Goal: Task Accomplishment & Management: Manage account settings

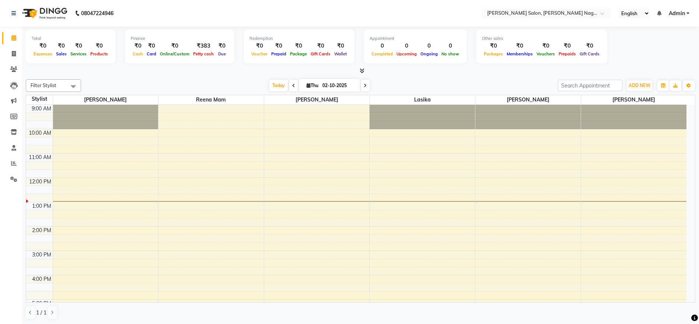
click at [364, 85] on icon at bounding box center [365, 85] width 3 height 4
type input "03-10-2025"
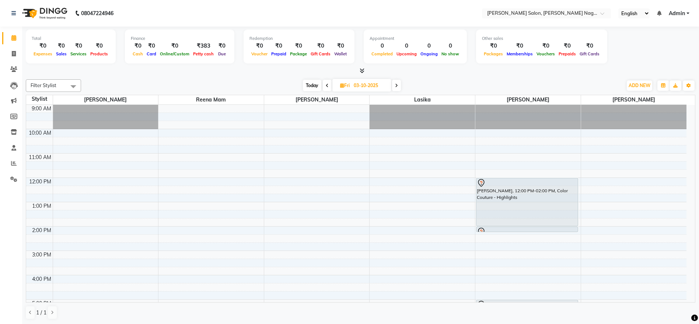
scroll to position [1, 0]
click at [503, 229] on div at bounding box center [526, 230] width 101 height 3
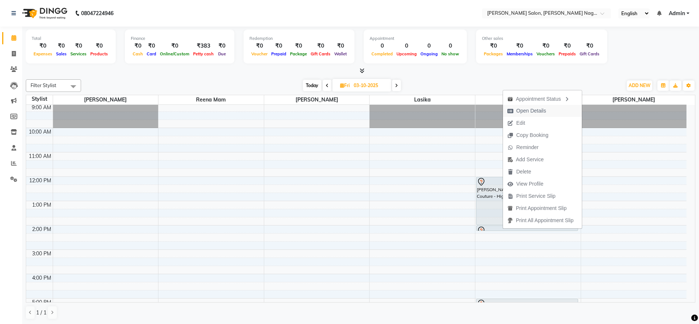
click at [520, 109] on span "Open Details" at bounding box center [531, 111] width 30 height 8
select select "7"
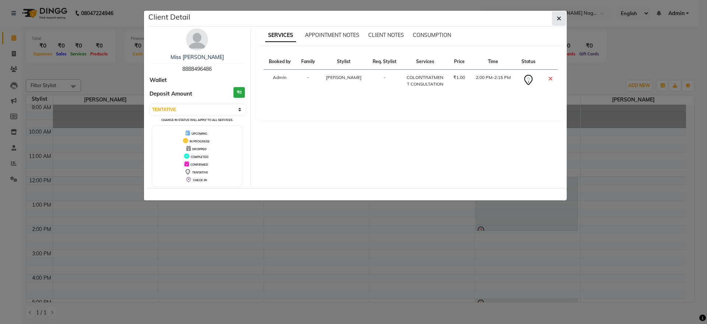
click at [558, 16] on icon "button" at bounding box center [559, 18] width 4 height 6
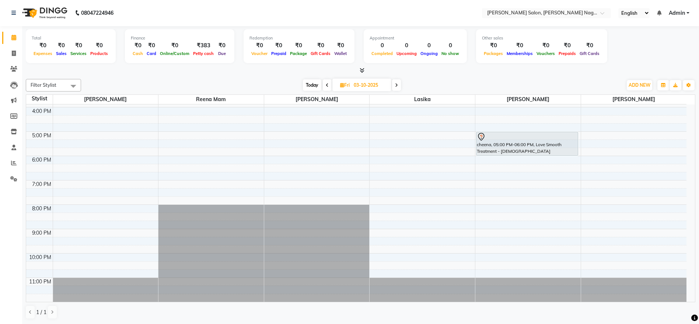
scroll to position [0, 0]
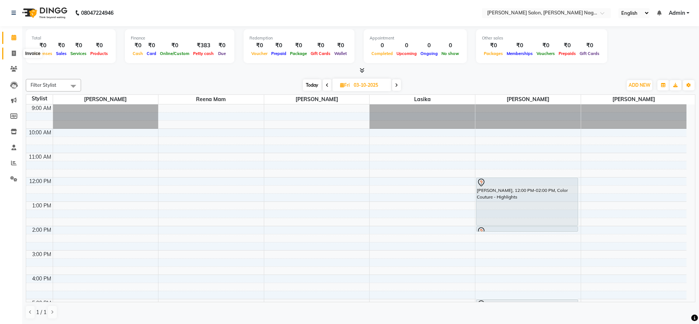
click at [12, 50] on icon at bounding box center [14, 53] width 4 height 6
select select "service"
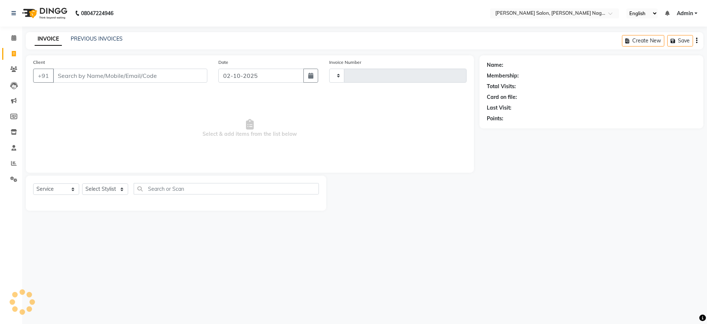
type input "1220"
select select "6221"
click at [77, 36] on link "PREVIOUS INVOICES" at bounding box center [97, 38] width 52 height 7
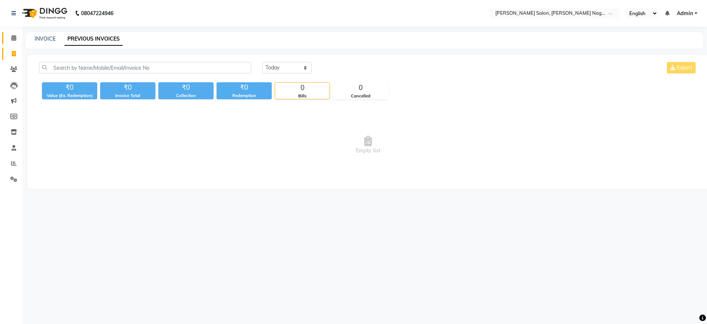
click at [12, 33] on link "Calendar" at bounding box center [11, 38] width 18 height 12
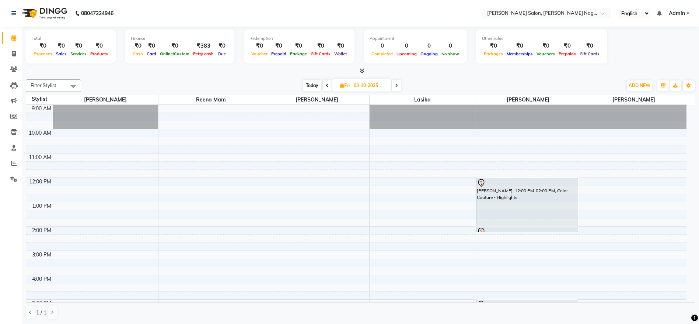
click at [326, 87] on icon at bounding box center [327, 85] width 3 height 4
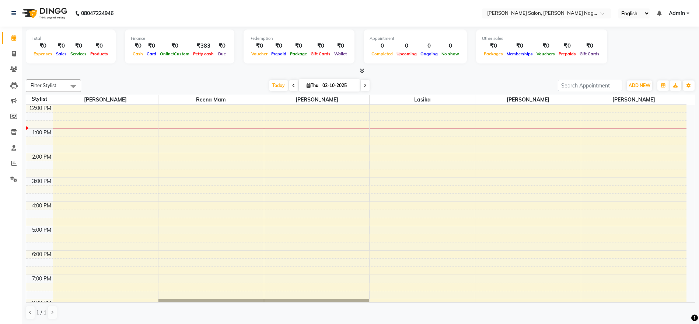
click at [293, 87] on icon at bounding box center [293, 85] width 3 height 4
type input "01-10-2025"
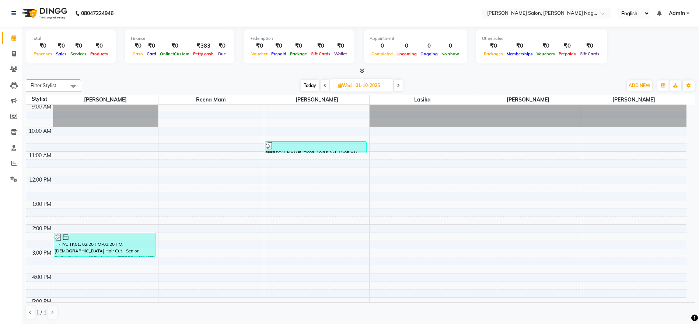
scroll to position [2, 0]
click at [120, 251] on div "PRIYA, TK01, 02:20 PM-03:20 PM, [DEMOGRAPHIC_DATA] Hair Cut - Senior Stylist,Ge…" at bounding box center [104, 244] width 101 height 23
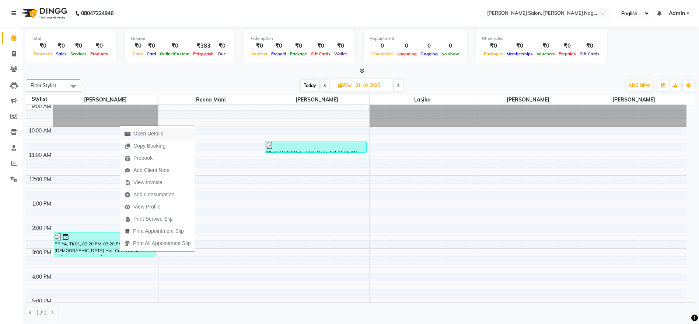
click at [164, 133] on span "Open Details" at bounding box center [144, 133] width 48 height 12
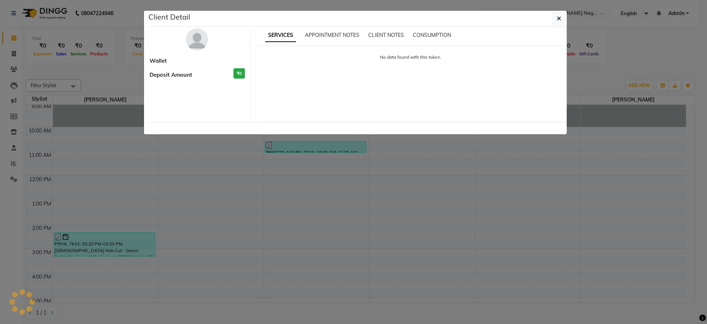
select select "3"
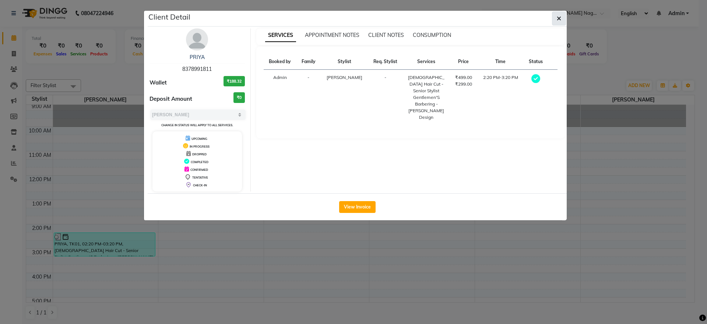
click at [561, 18] on icon "button" at bounding box center [559, 18] width 4 height 6
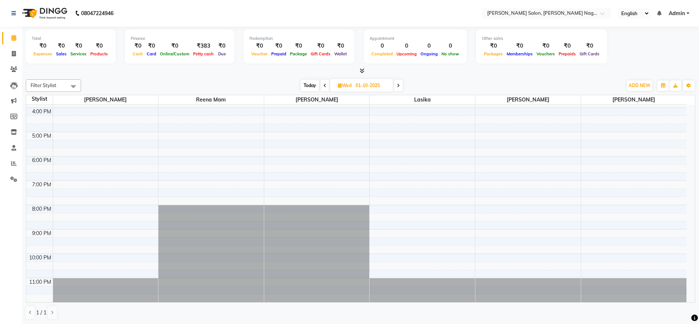
scroll to position [0, 0]
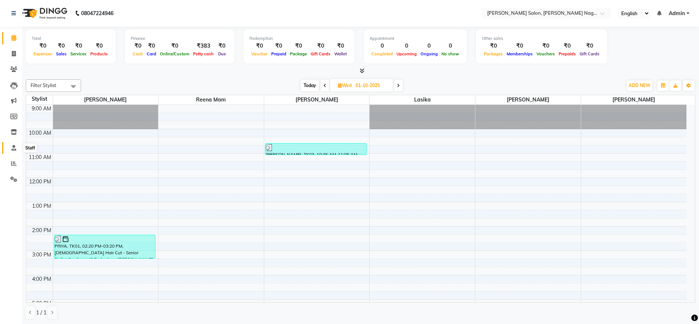
click at [7, 150] on span at bounding box center [13, 148] width 13 height 8
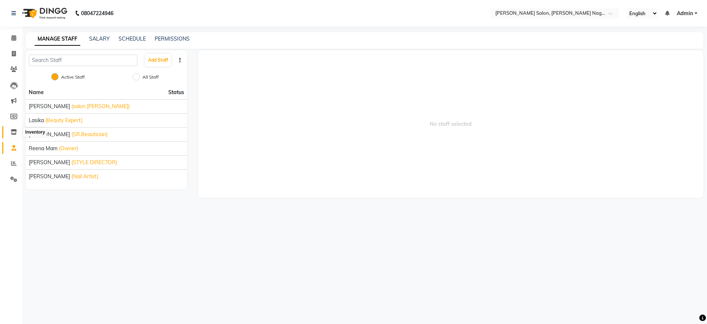
click at [9, 132] on span at bounding box center [13, 132] width 13 height 8
select select
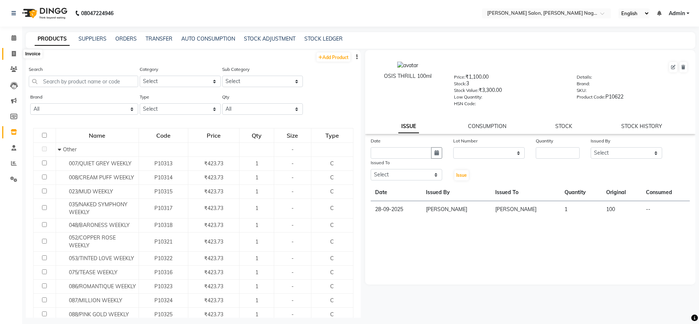
click at [14, 54] on icon at bounding box center [14, 54] width 4 height 6
select select "6221"
select select "service"
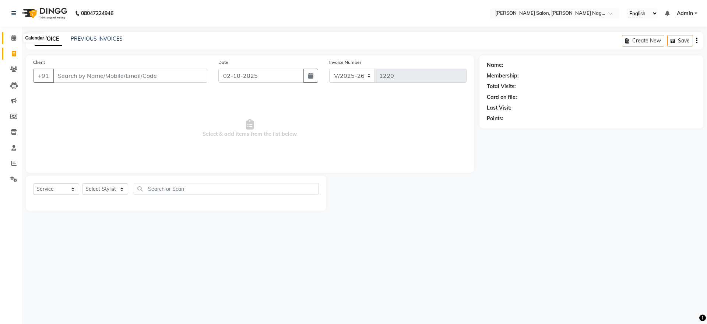
click at [17, 41] on span at bounding box center [13, 38] width 13 height 8
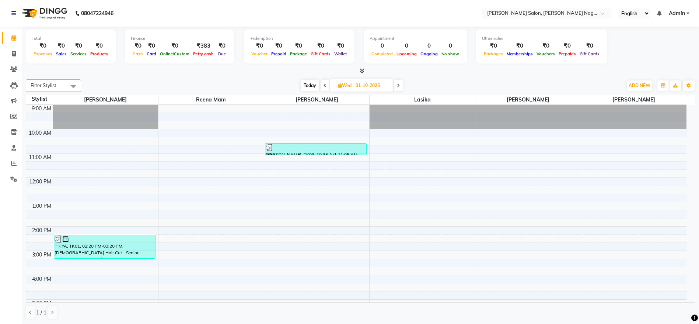
click at [307, 89] on span "Today" at bounding box center [310, 85] width 18 height 11
type input "02-10-2025"
